Goal: Information Seeking & Learning: Learn about a topic

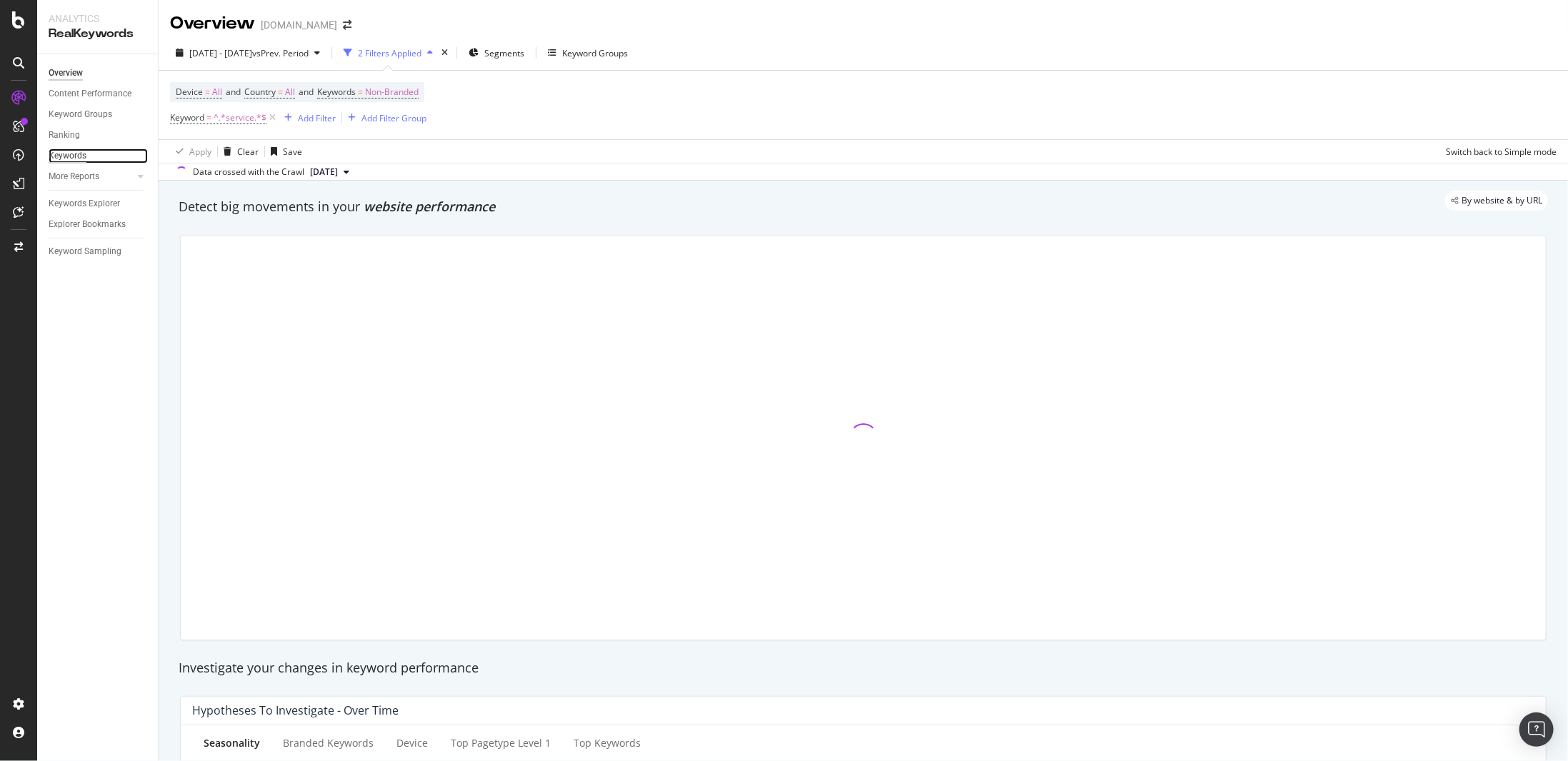
click at [80, 157] on div "Keywords" at bounding box center [67, 156] width 37 height 15
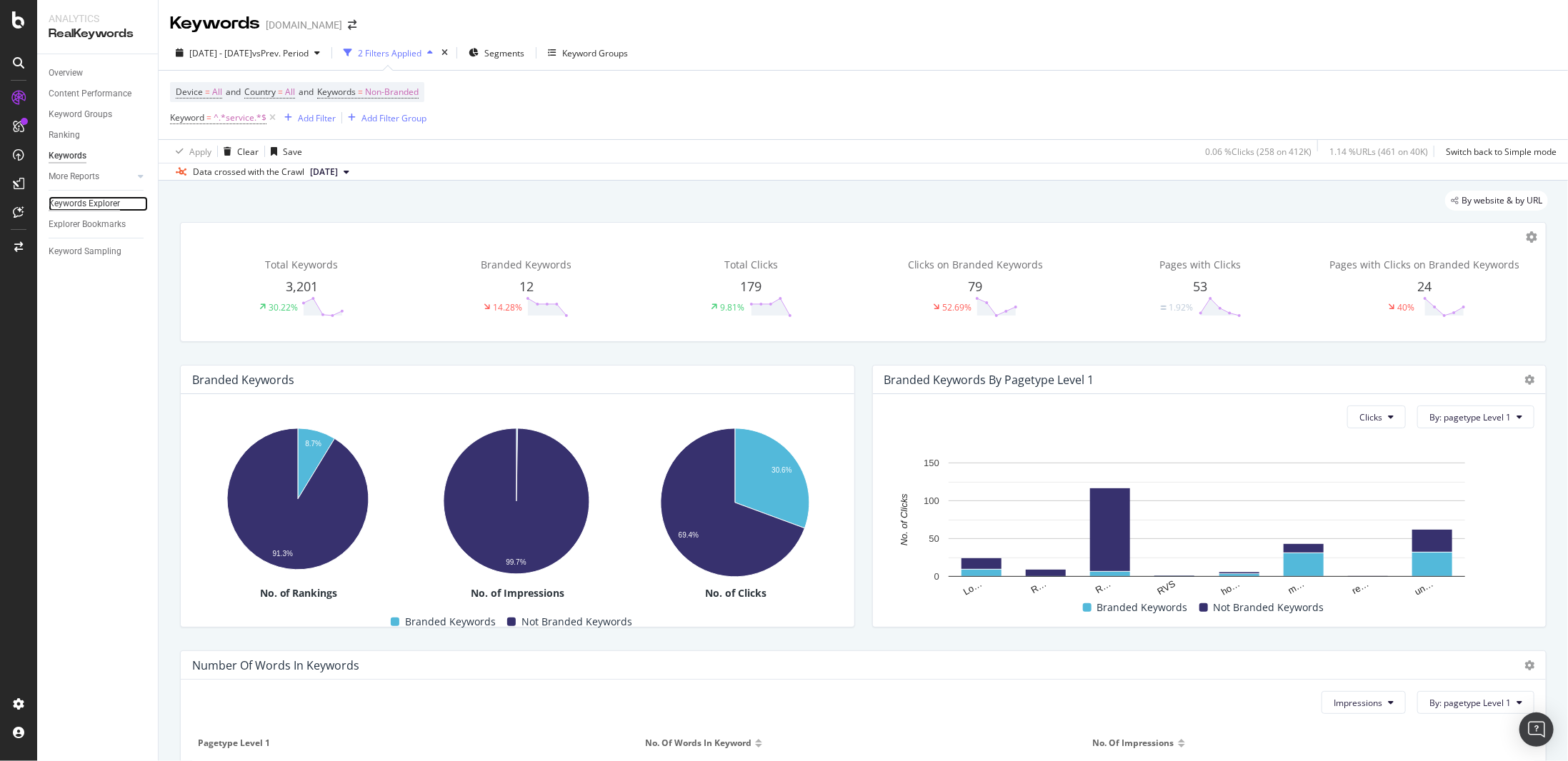
click at [103, 203] on div "Keywords Explorer" at bounding box center [84, 204] width 72 height 15
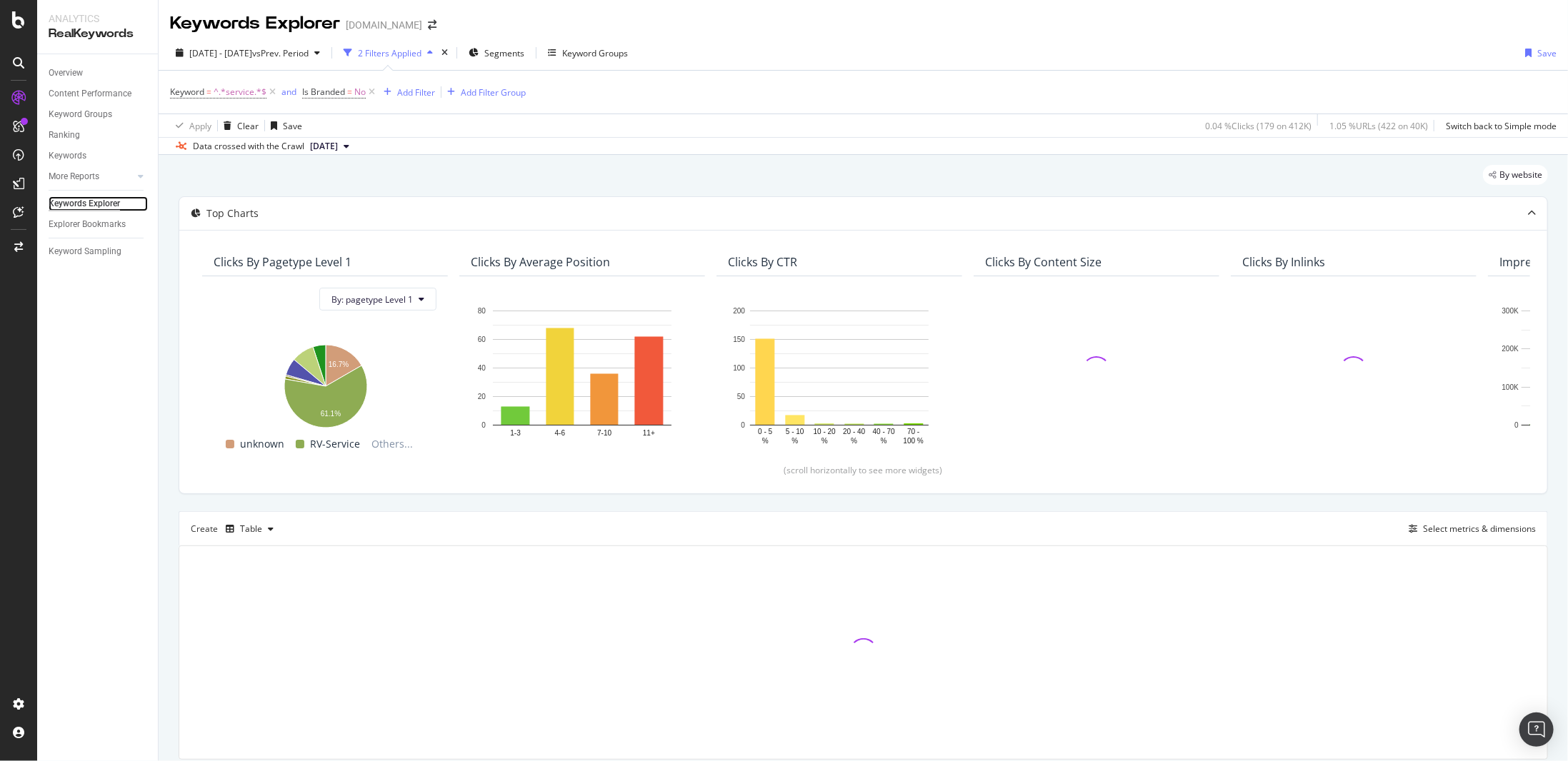
scroll to position [47, 0]
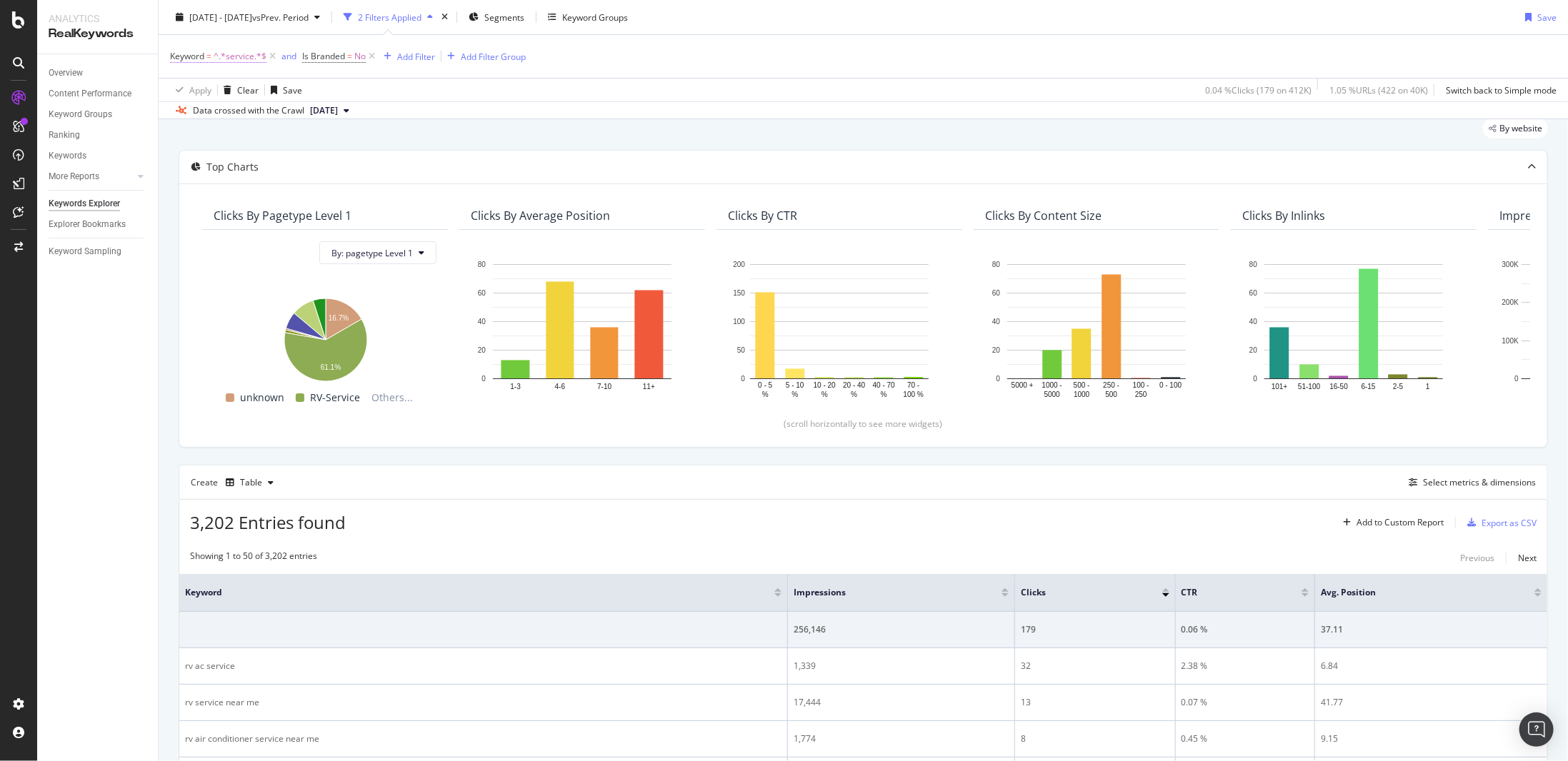
click at [243, 57] on span "^.*service.*$" at bounding box center [239, 57] width 52 height 20
click at [327, 115] on icon at bounding box center [327, 115] width 7 height 10
click at [208, 148] on div "Cancel" at bounding box center [207, 144] width 27 height 12
click at [269, 55] on icon at bounding box center [272, 56] width 12 height 14
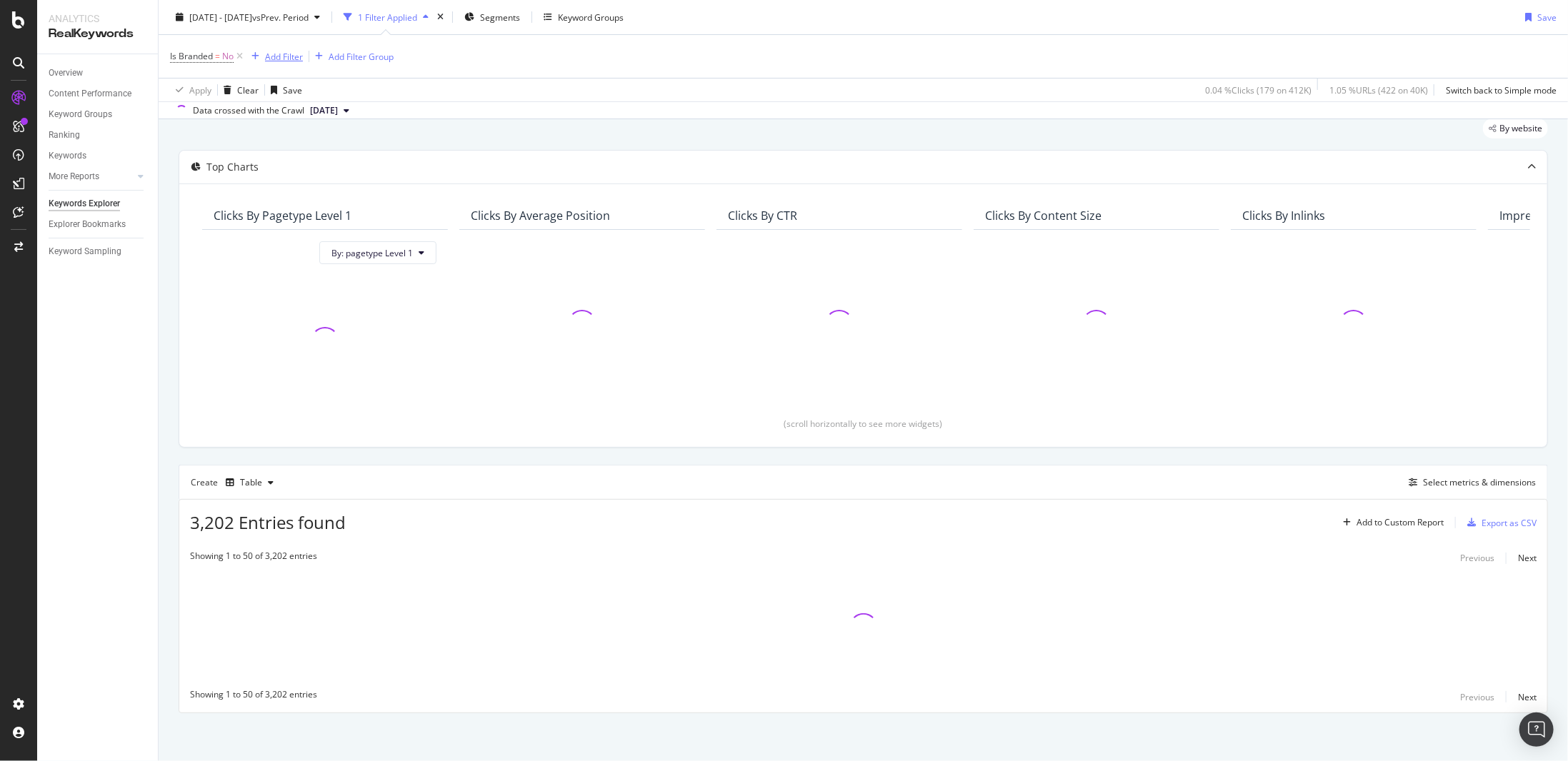
click at [281, 54] on div "Add Filter" at bounding box center [283, 56] width 37 height 12
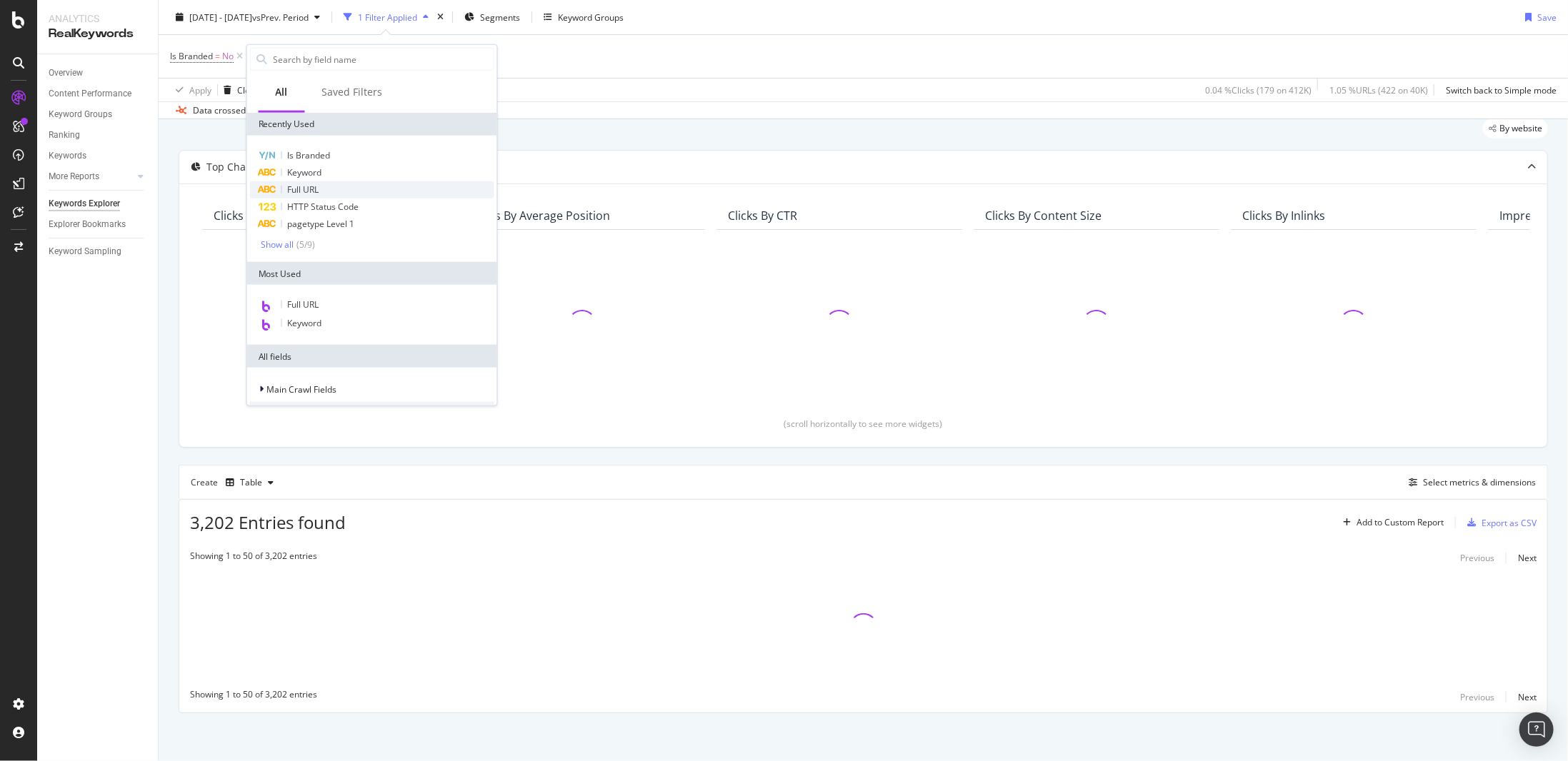
click at [311, 185] on span "Full URL" at bounding box center [304, 189] width 32 height 12
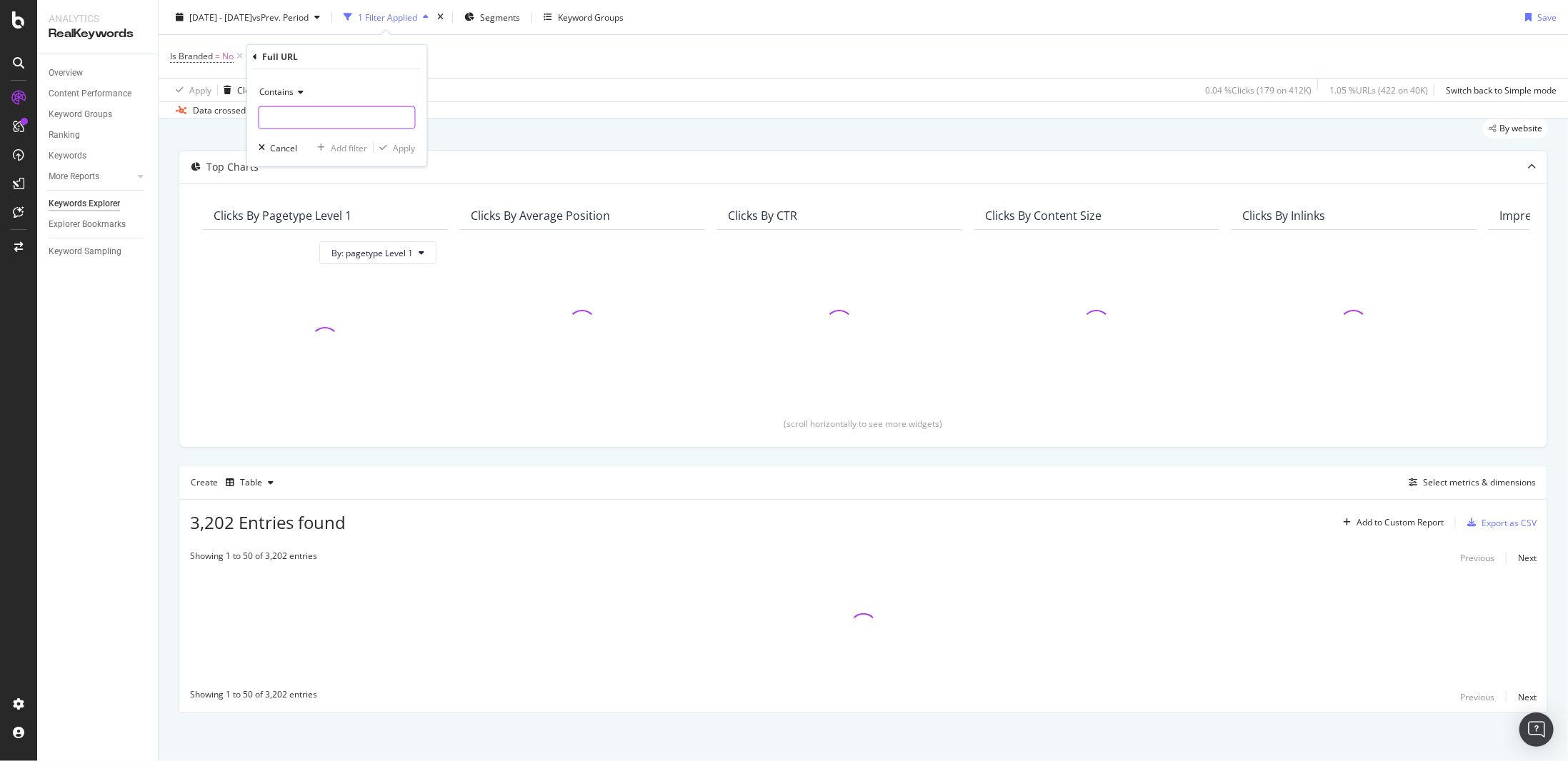
click at [334, 114] on input "text" at bounding box center [336, 117] width 156 height 22
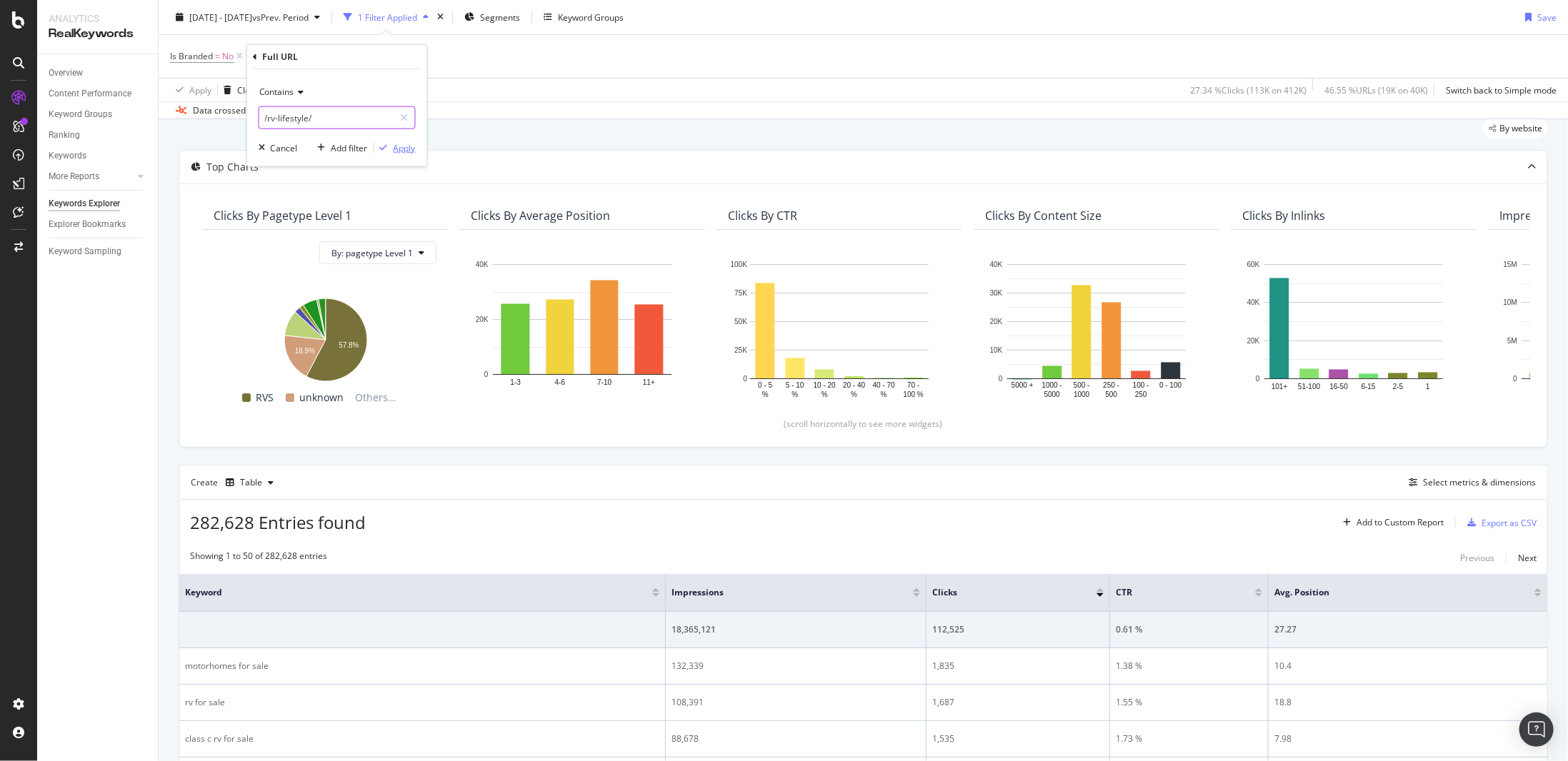
type input "/rv-lifestyle/"
click at [405, 147] on div "Apply" at bounding box center [405, 147] width 22 height 12
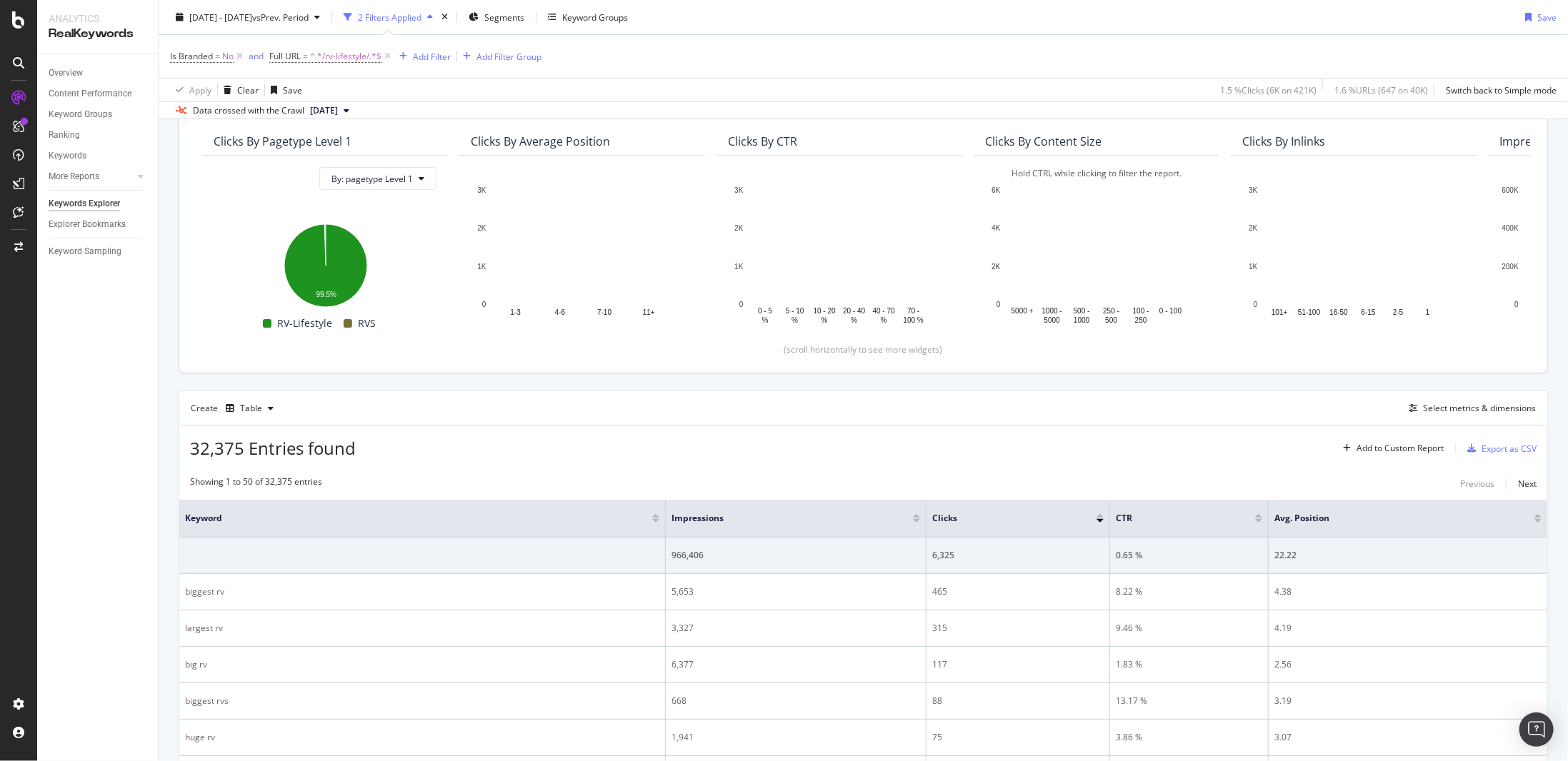
scroll to position [118, 0]
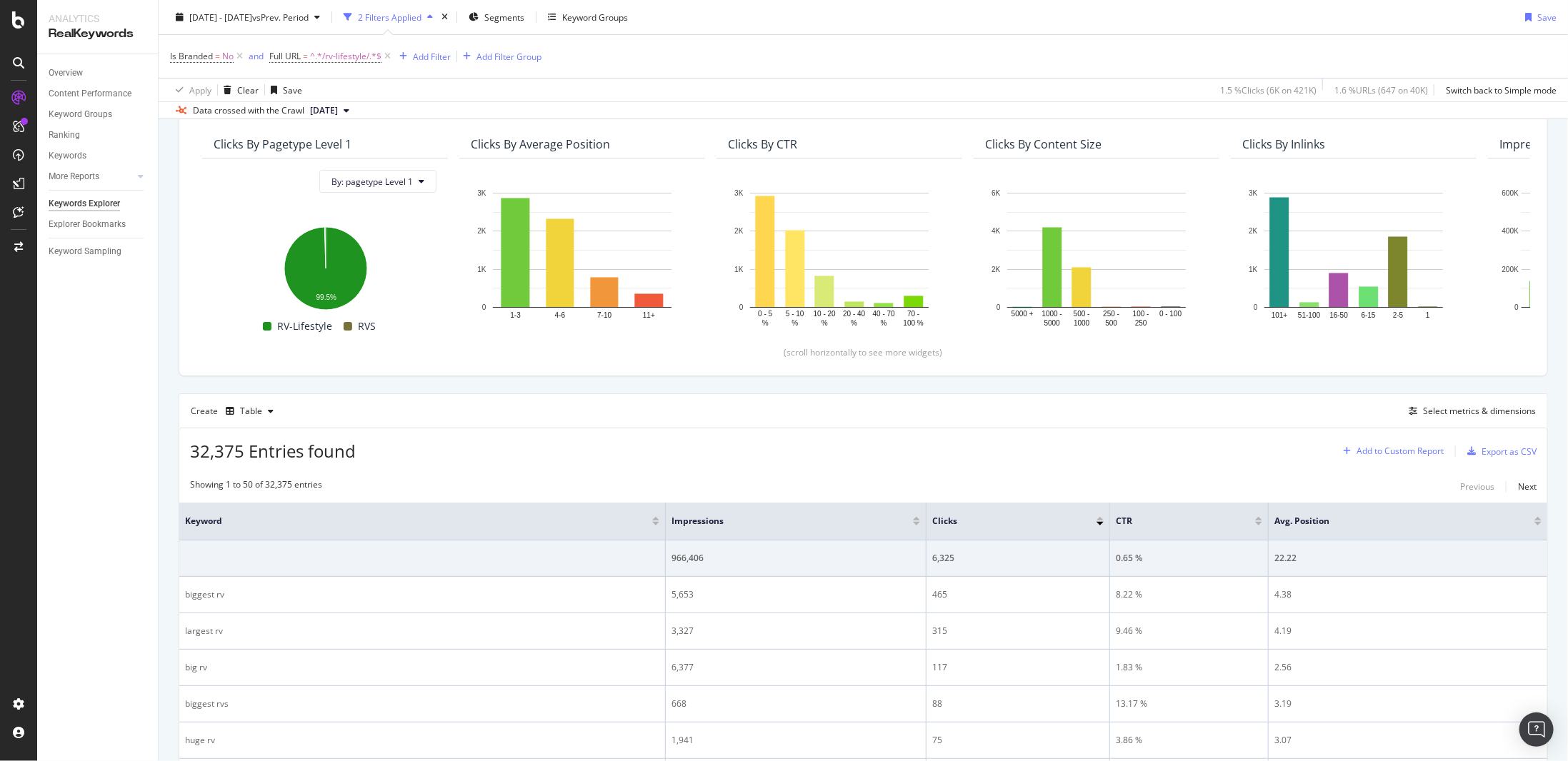
click at [1411, 447] on div "Add to Custom Report" at bounding box center [1400, 451] width 87 height 8
click at [1269, 444] on div "32,375 Entries found Add to Custom Report Export as CSV" at bounding box center [863, 446] width 1367 height 35
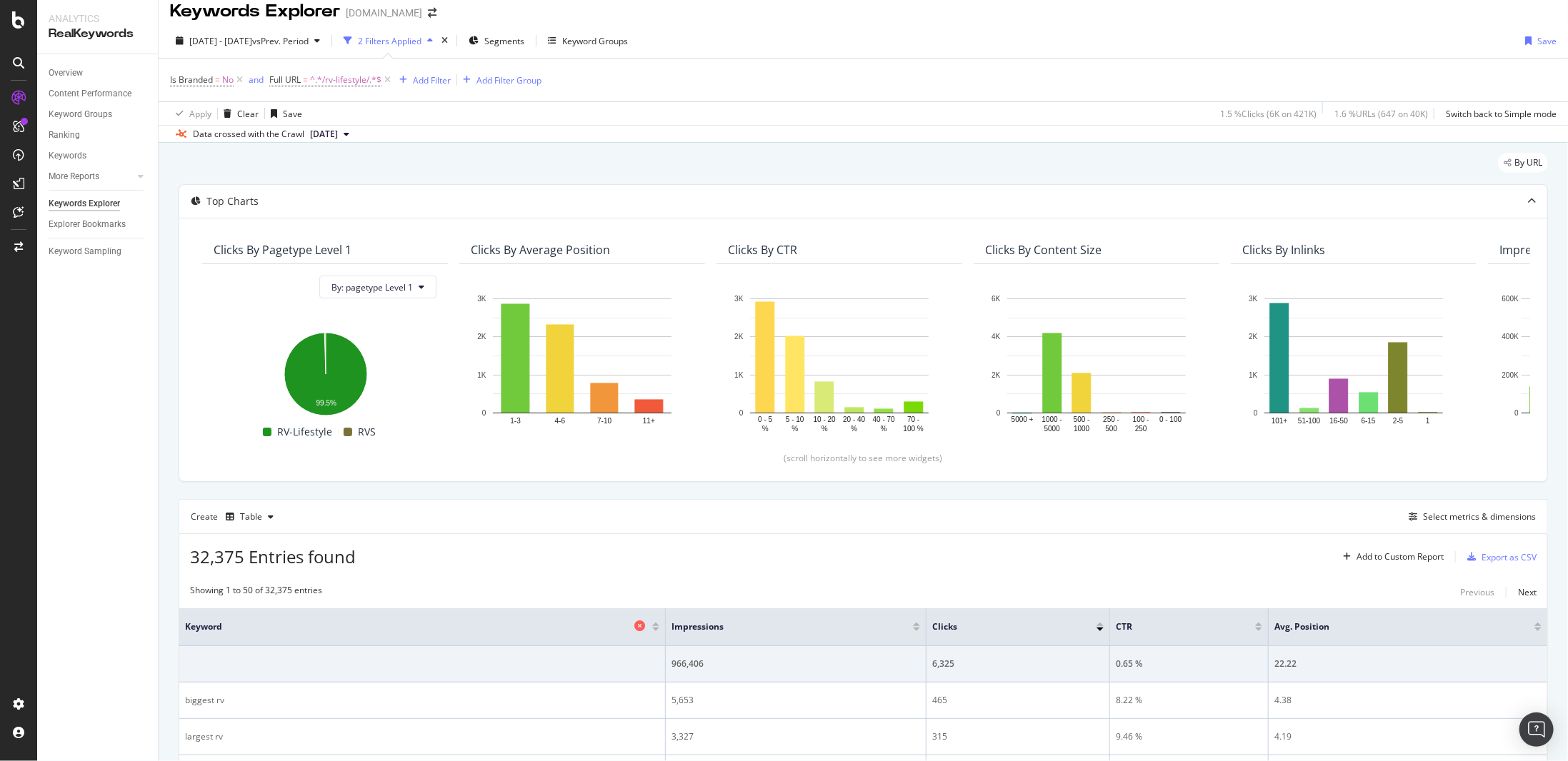
scroll to position [0, 0]
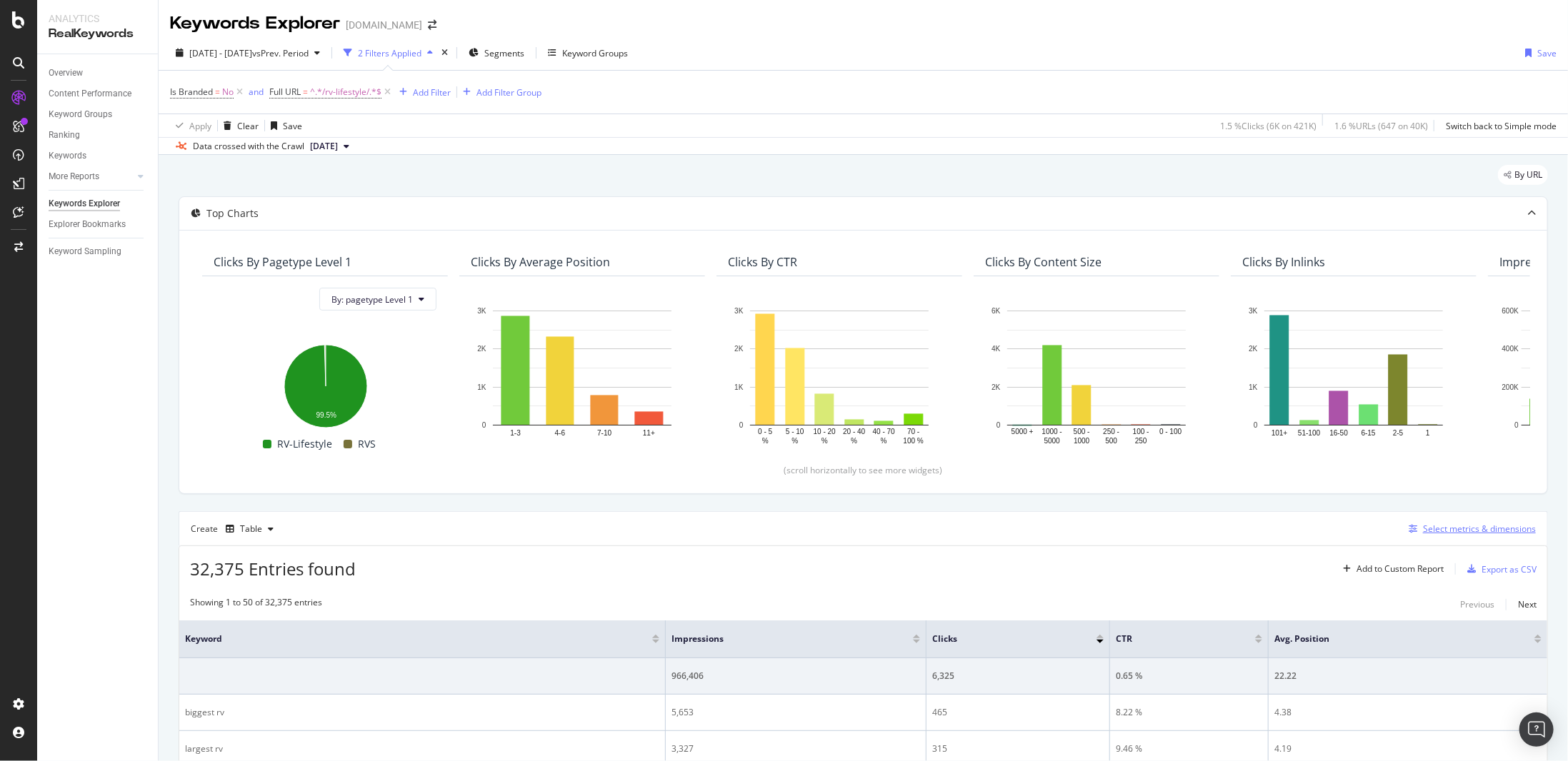
click at [1464, 523] on div "Select metrics & dimensions" at bounding box center [1479, 529] width 113 height 12
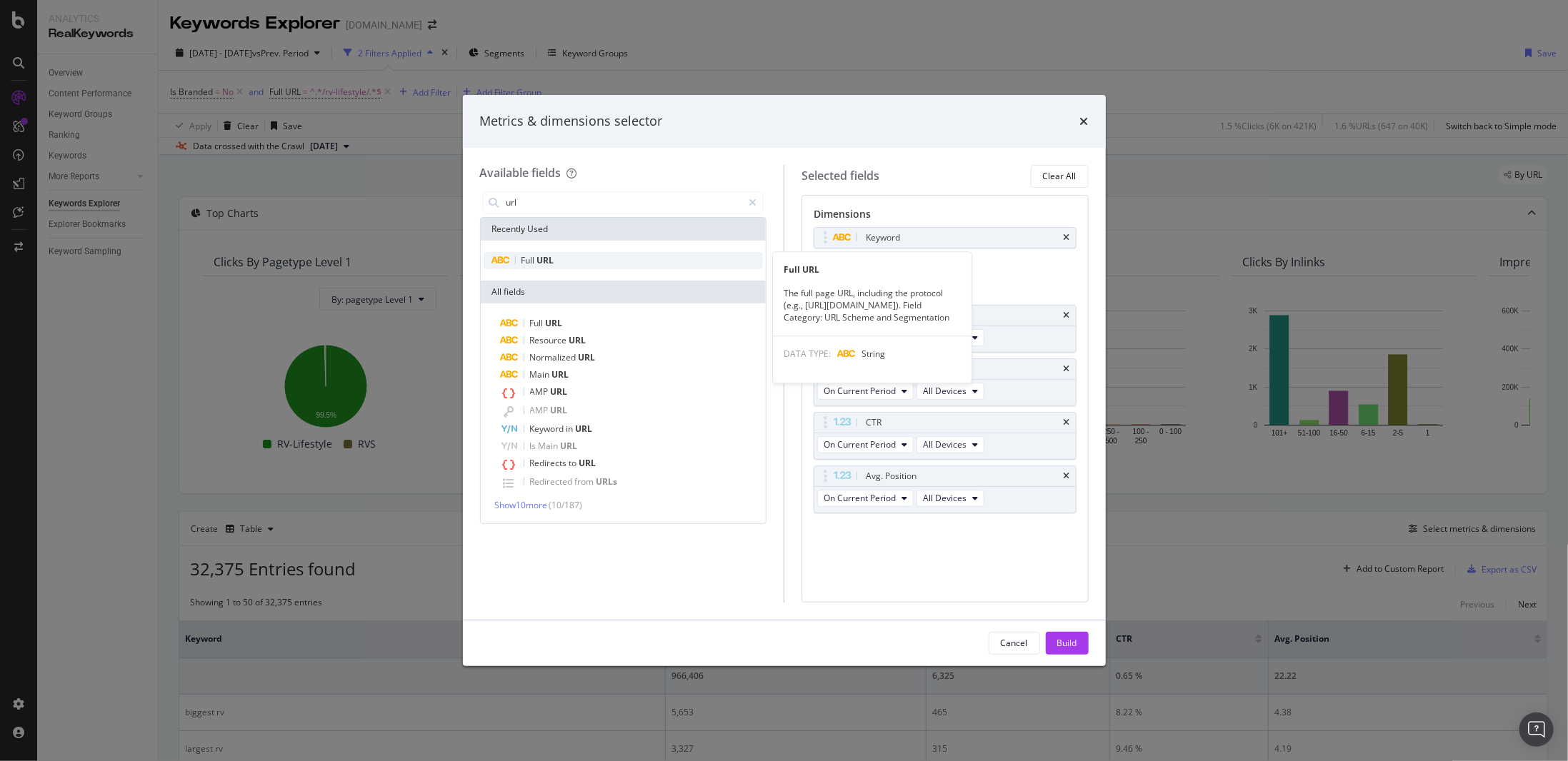
type input "url"
click at [630, 256] on div "Full URL" at bounding box center [624, 261] width 280 height 17
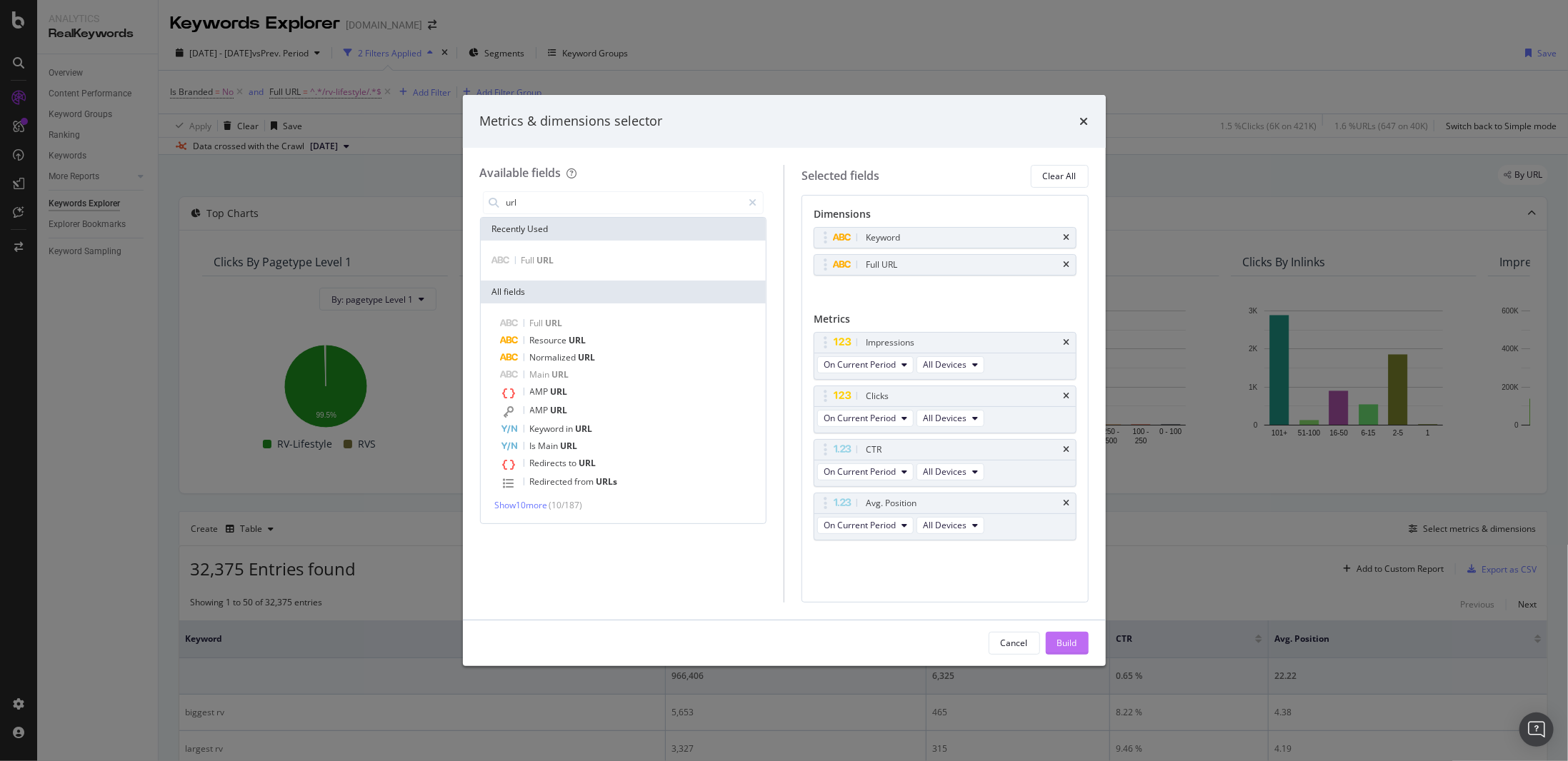
click at [1058, 639] on div "Build" at bounding box center [1067, 643] width 20 height 12
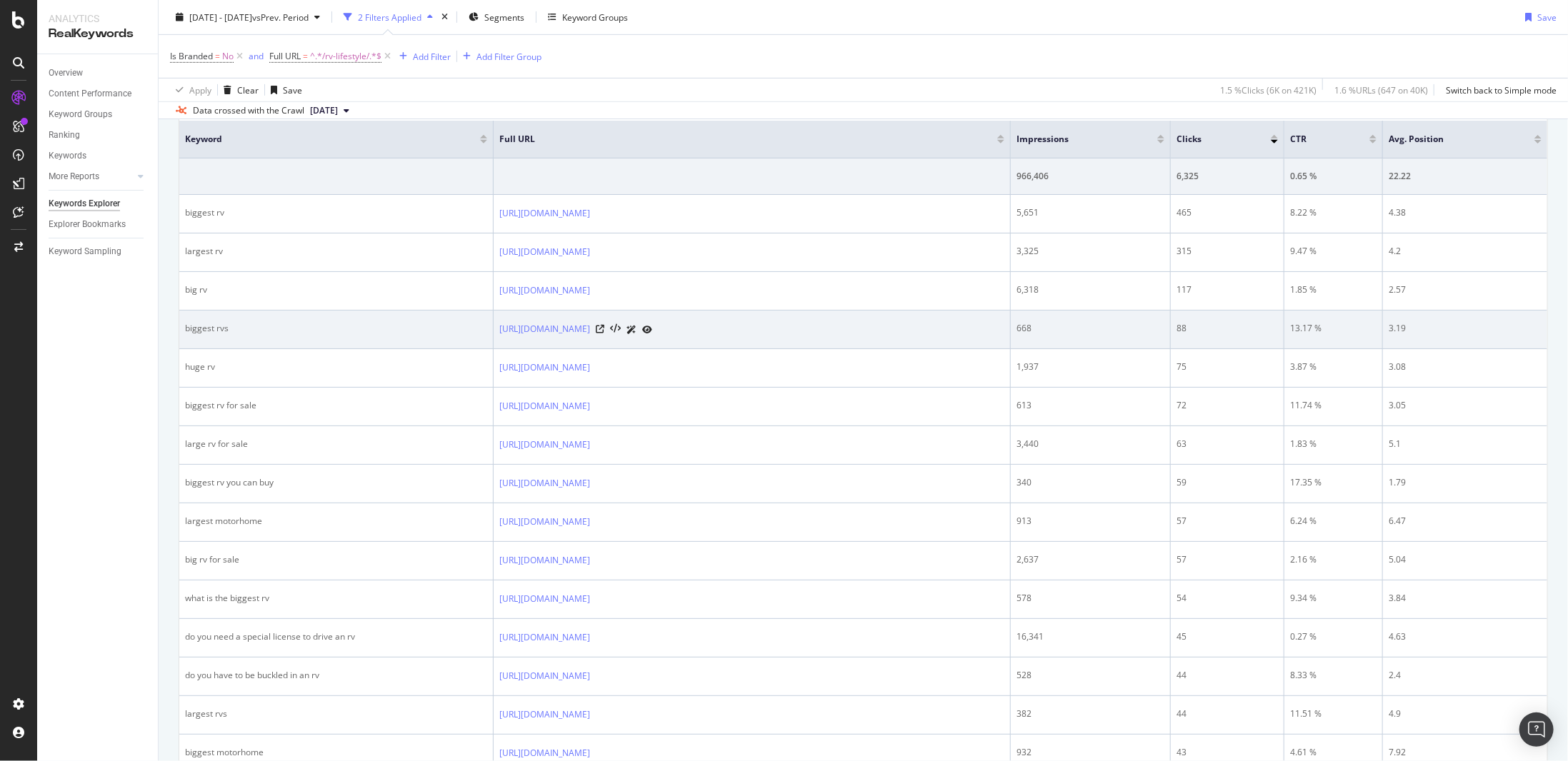
scroll to position [571, 0]
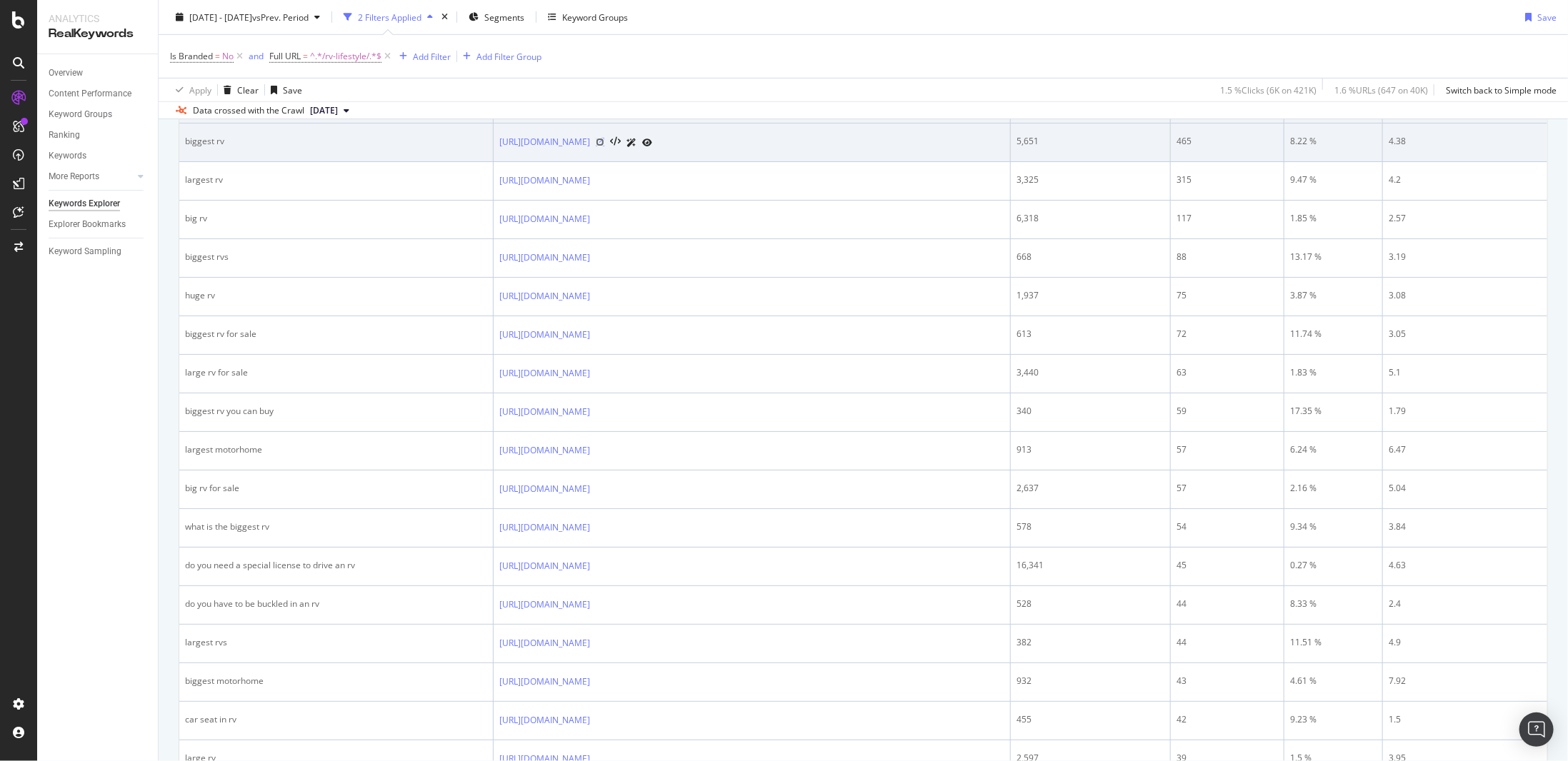
click at [605, 138] on icon at bounding box center [600, 142] width 8 height 8
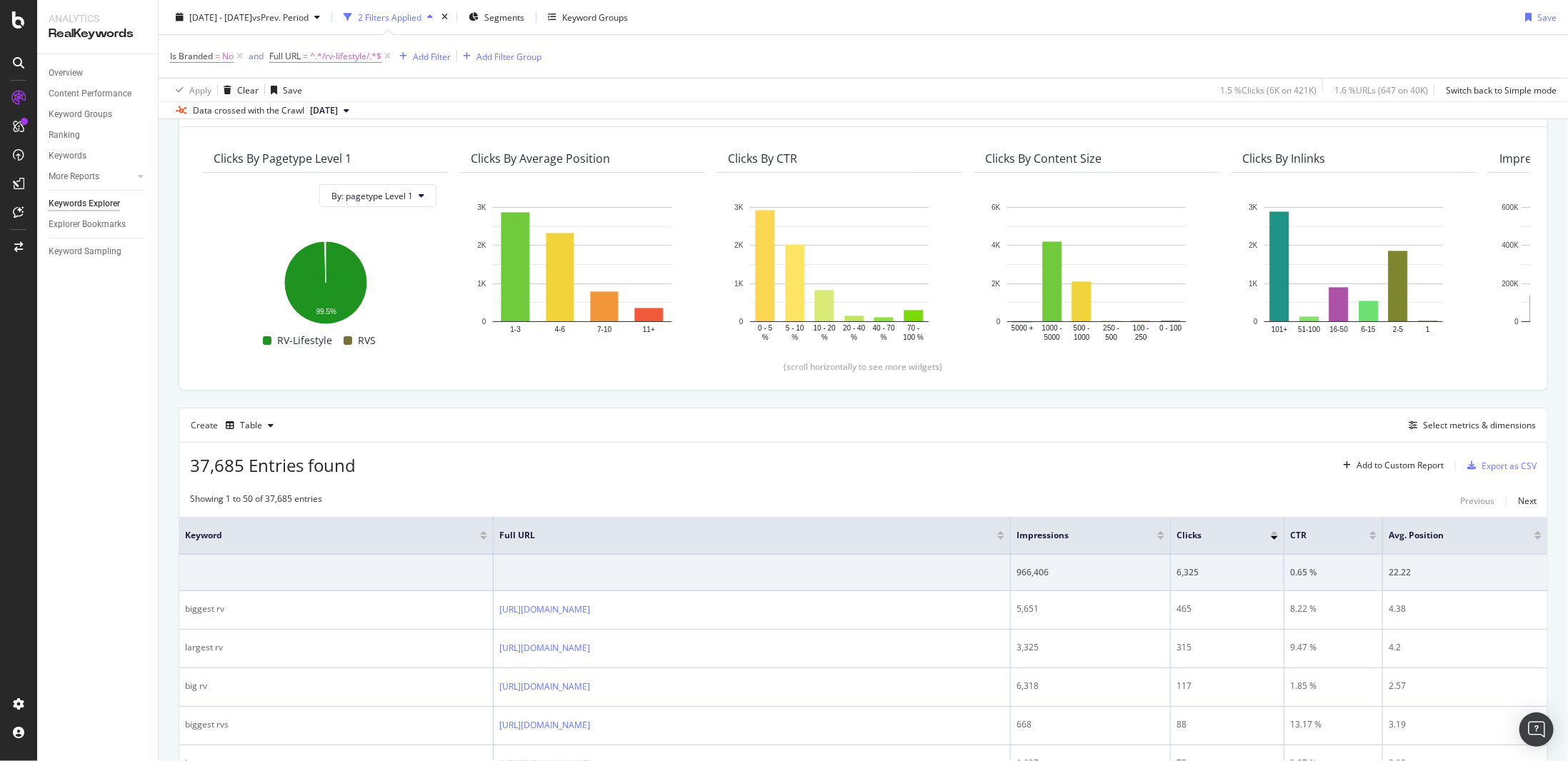
scroll to position [143, 0]
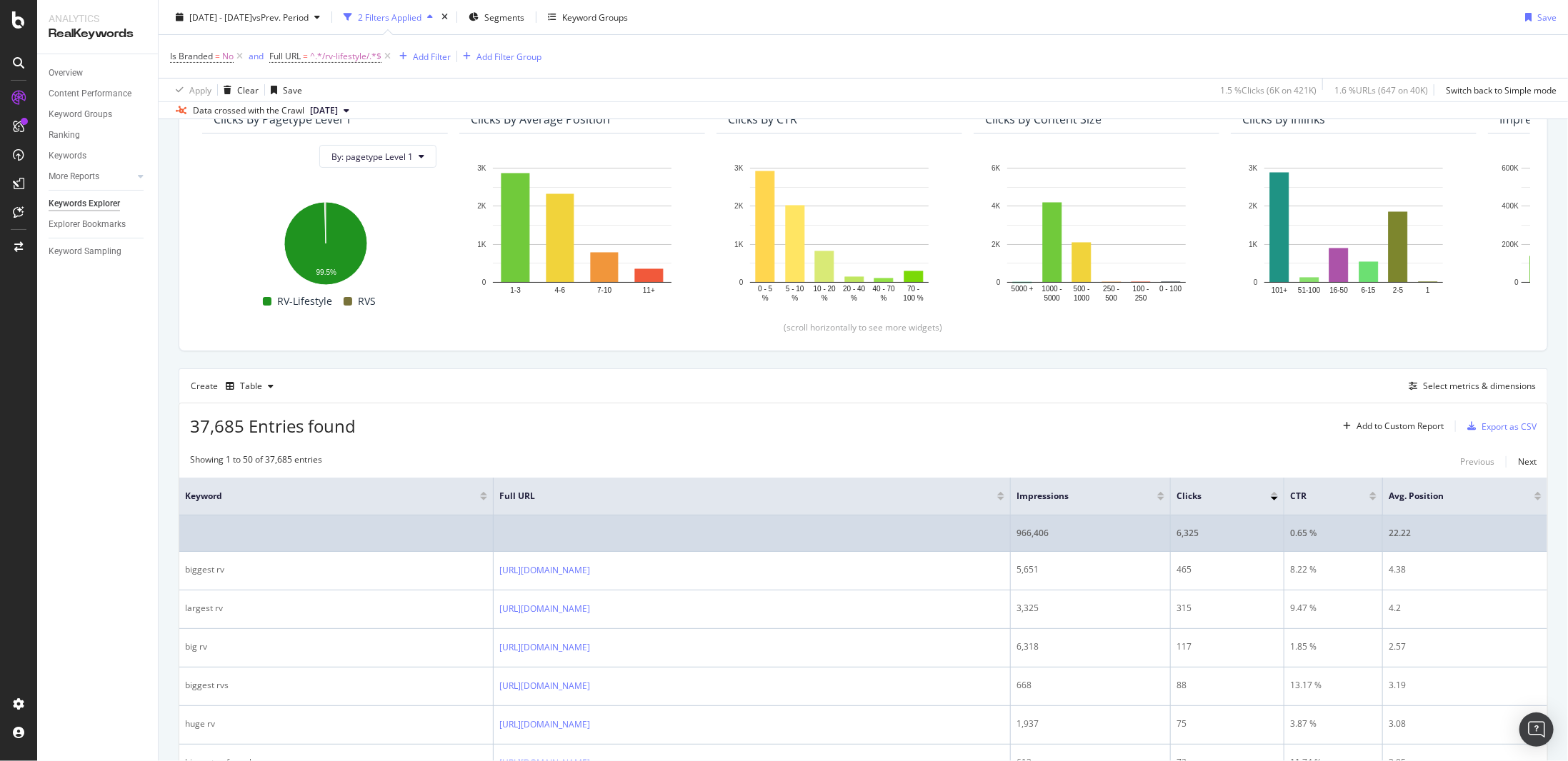
drag, startPoint x: 637, startPoint y: 563, endPoint x: 598, endPoint y: 530, distance: 51.1
click at [598, 530] on td at bounding box center [752, 534] width 517 height 37
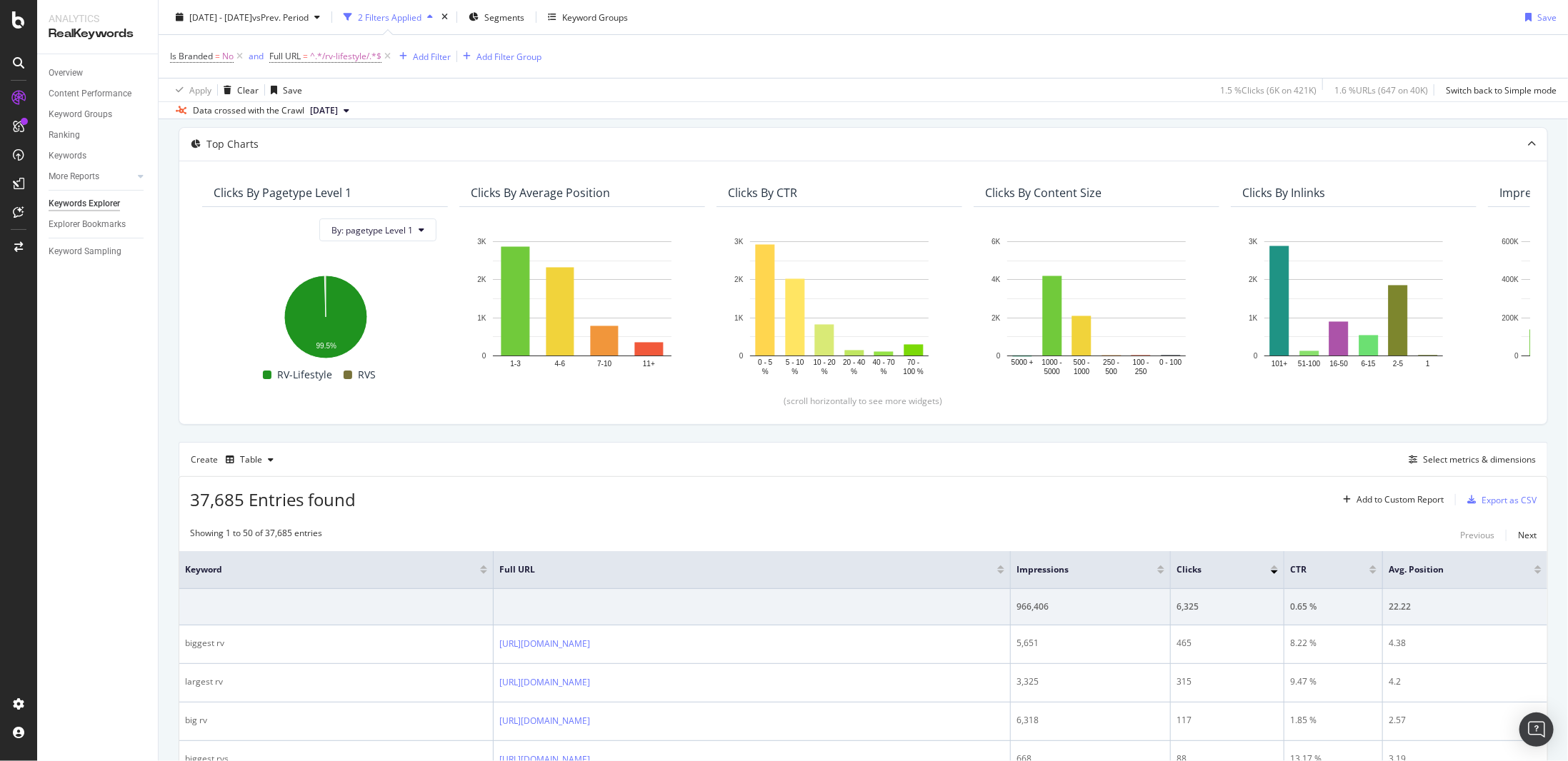
scroll to position [0, 0]
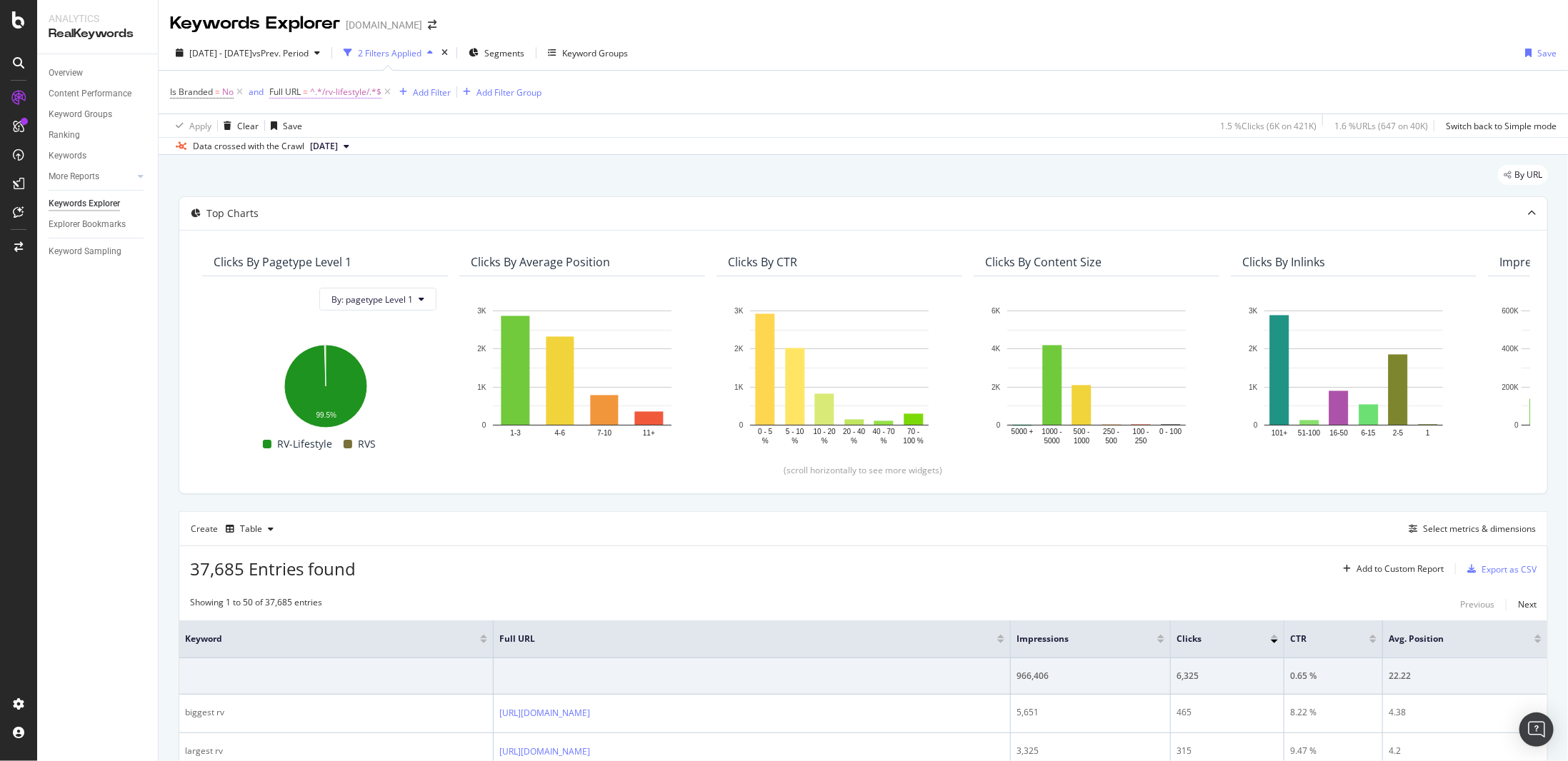
click at [336, 92] on span "^.*/rv-lifestyle/.*$" at bounding box center [346, 92] width 72 height 20
click at [378, 150] on input "/rv-lifestyle/" at bounding box center [351, 150] width 135 height 22
type input "/rv-lifestyle/largest-rvs"
click at [419, 179] on div "Apply" at bounding box center [428, 181] width 22 height 12
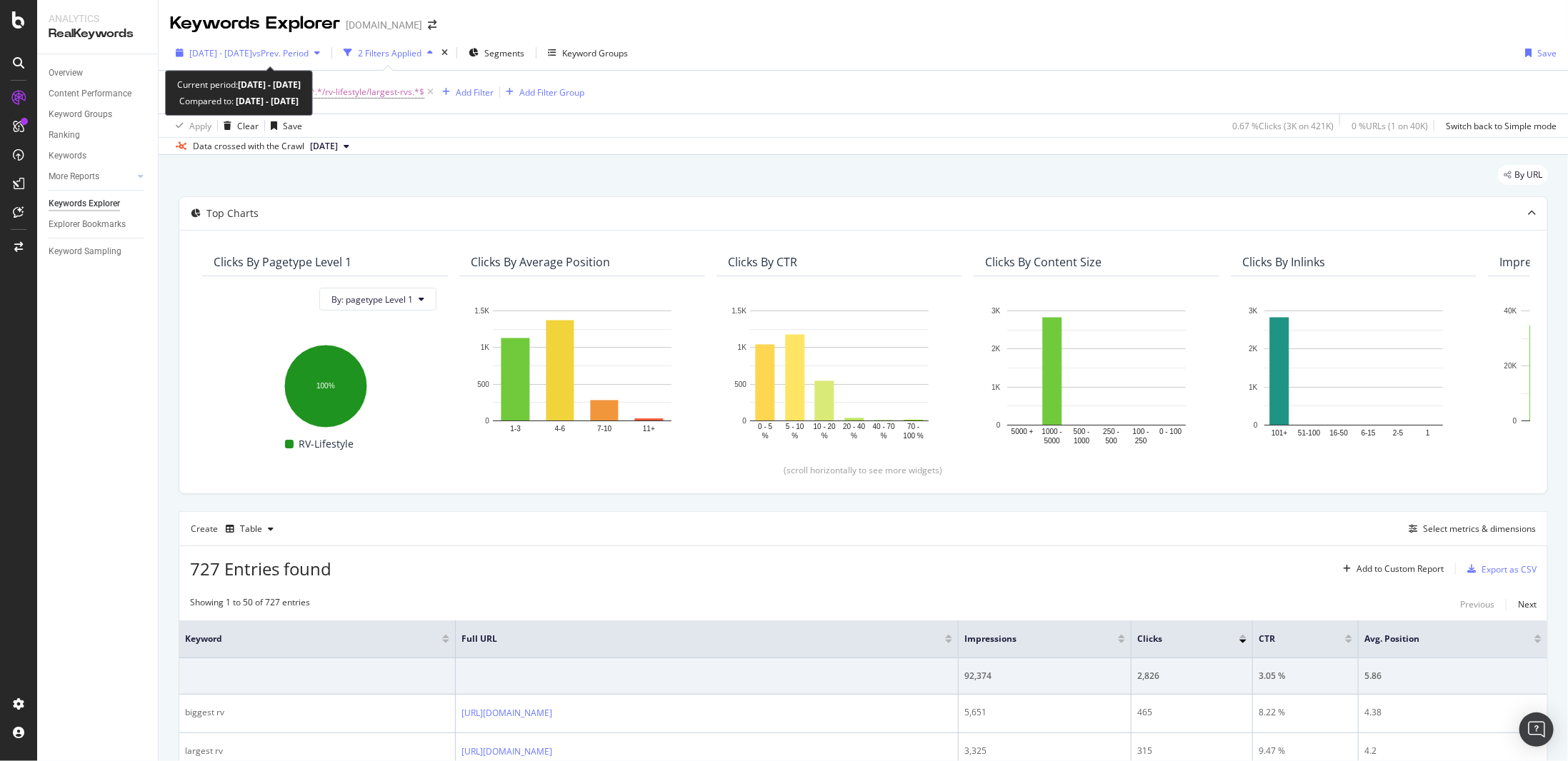
click at [294, 47] on span "vs Prev. Period" at bounding box center [281, 53] width 57 height 12
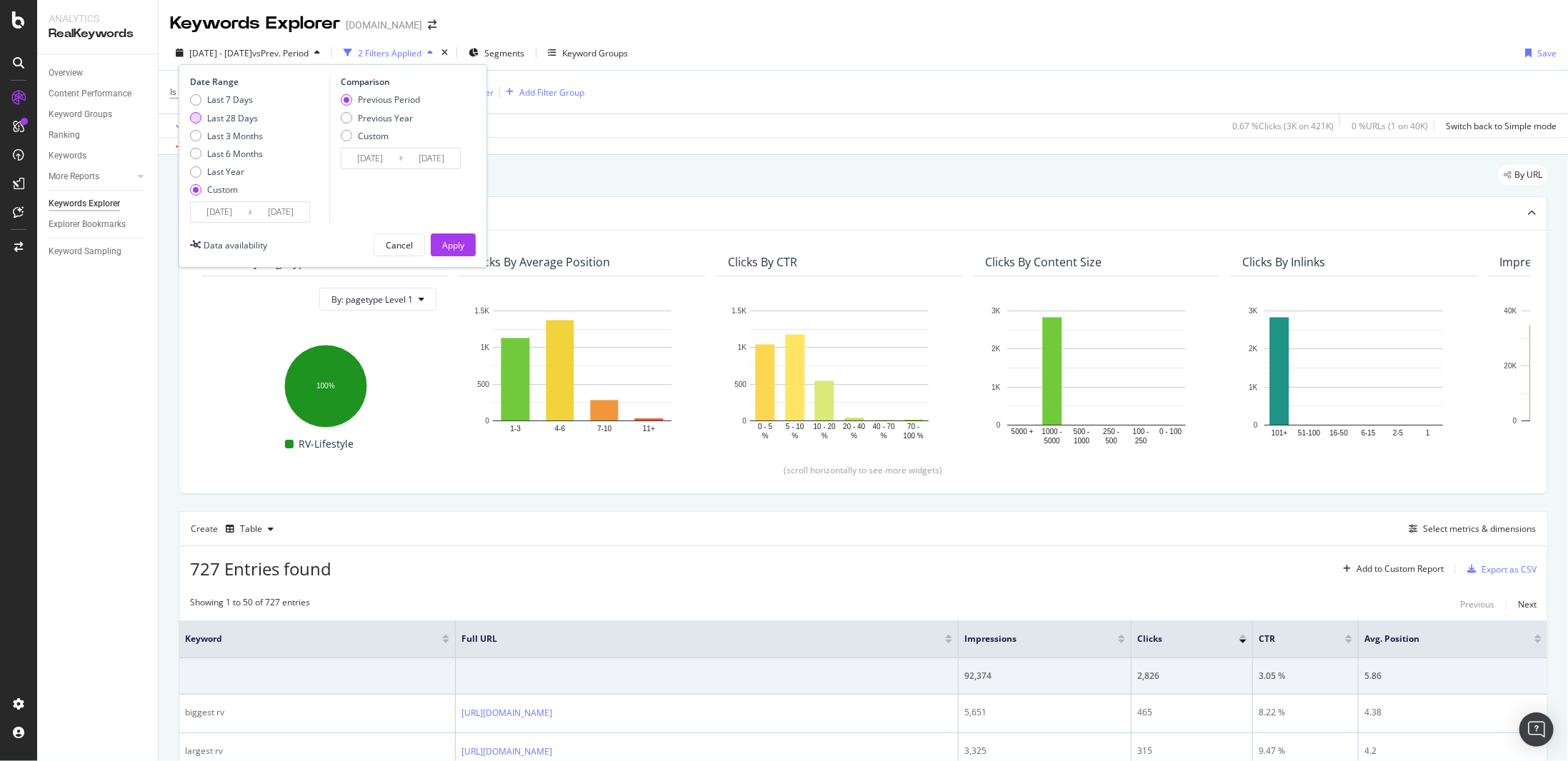
click at [243, 118] on div "Last 28 Days" at bounding box center [232, 118] width 51 height 12
type input "[DATE]"
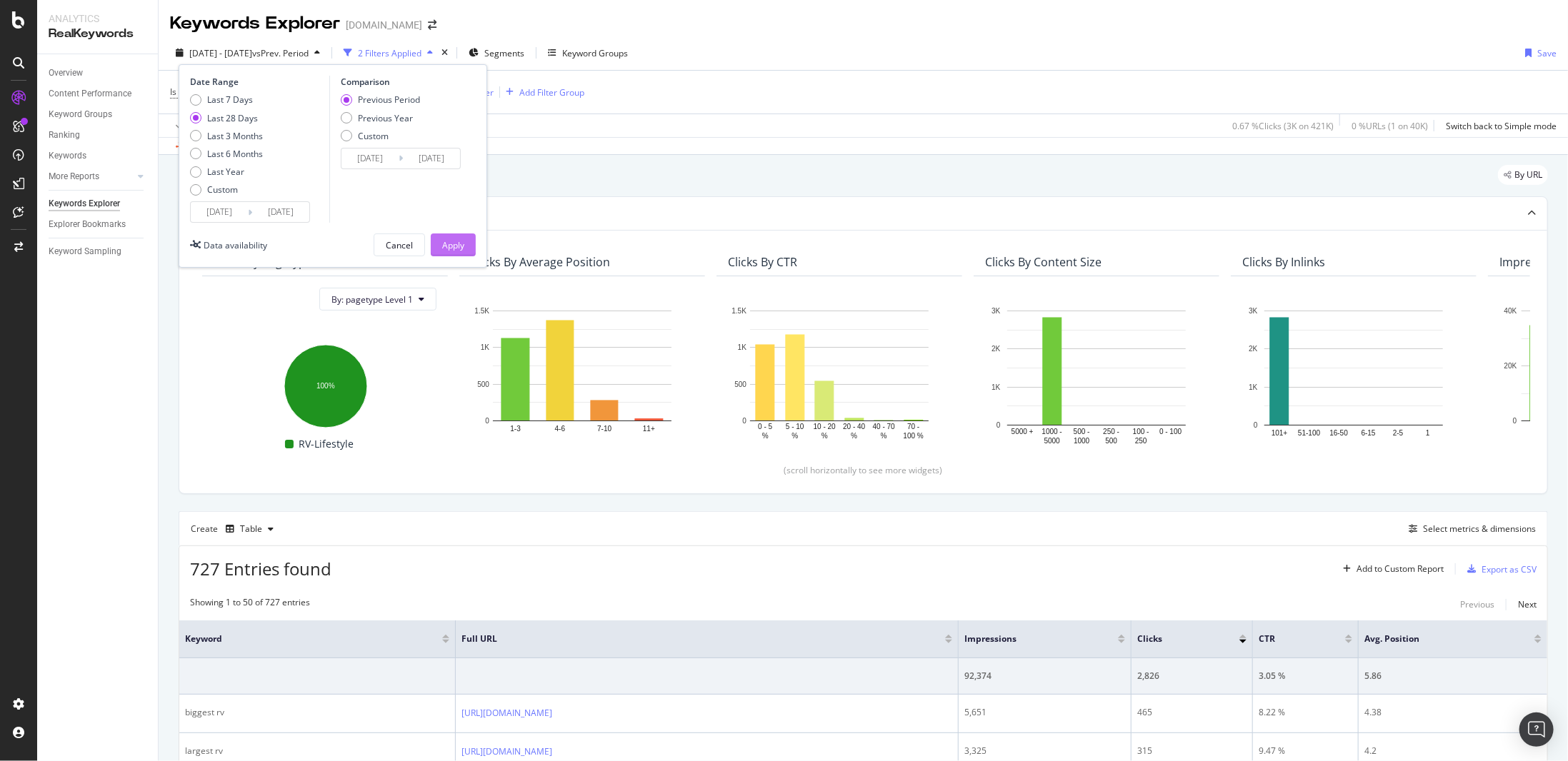
click at [453, 242] on div "Apply" at bounding box center [453, 245] width 22 height 12
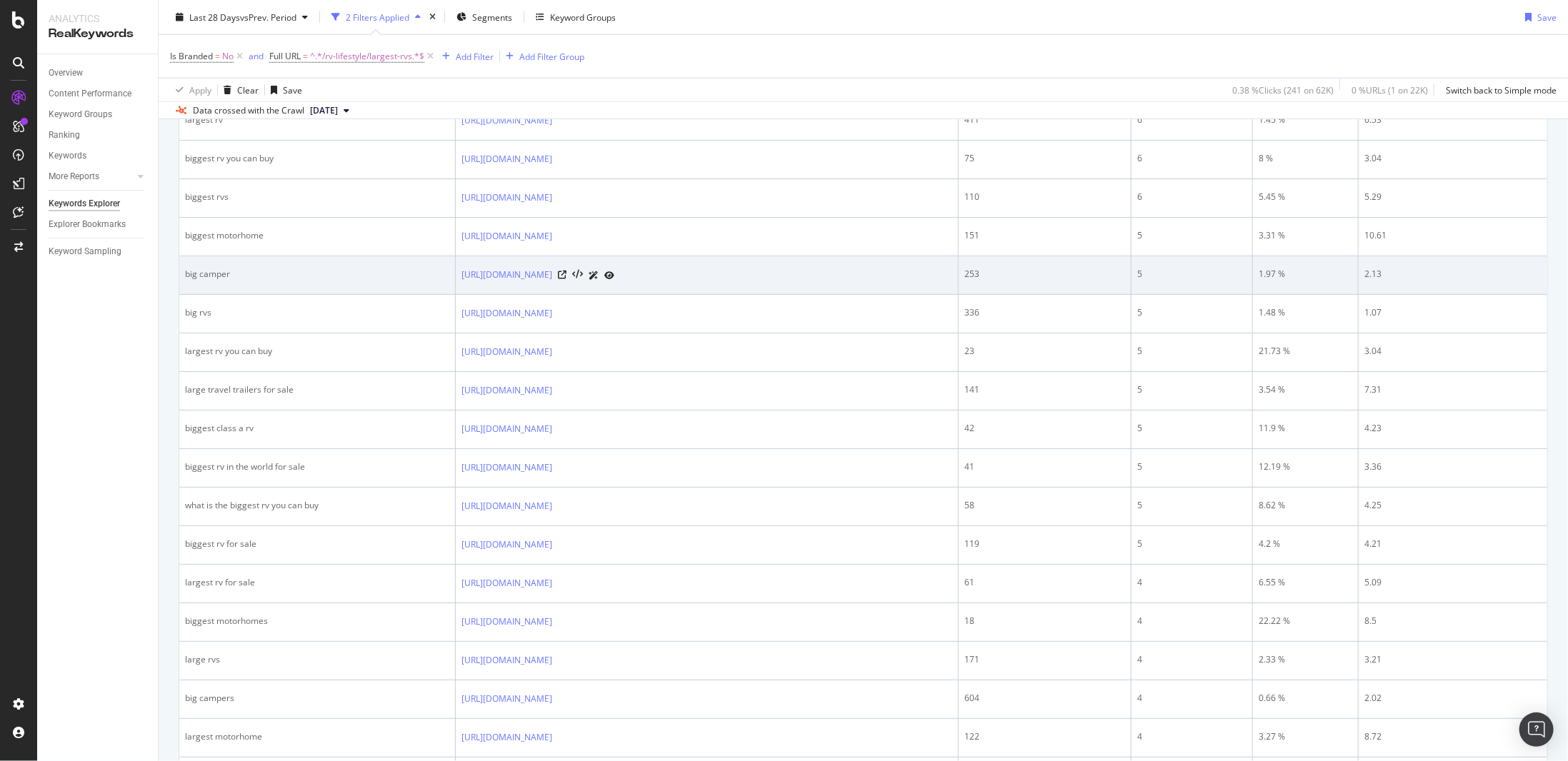
scroll to position [429, 0]
